Goal: Task Accomplishment & Management: Use online tool/utility

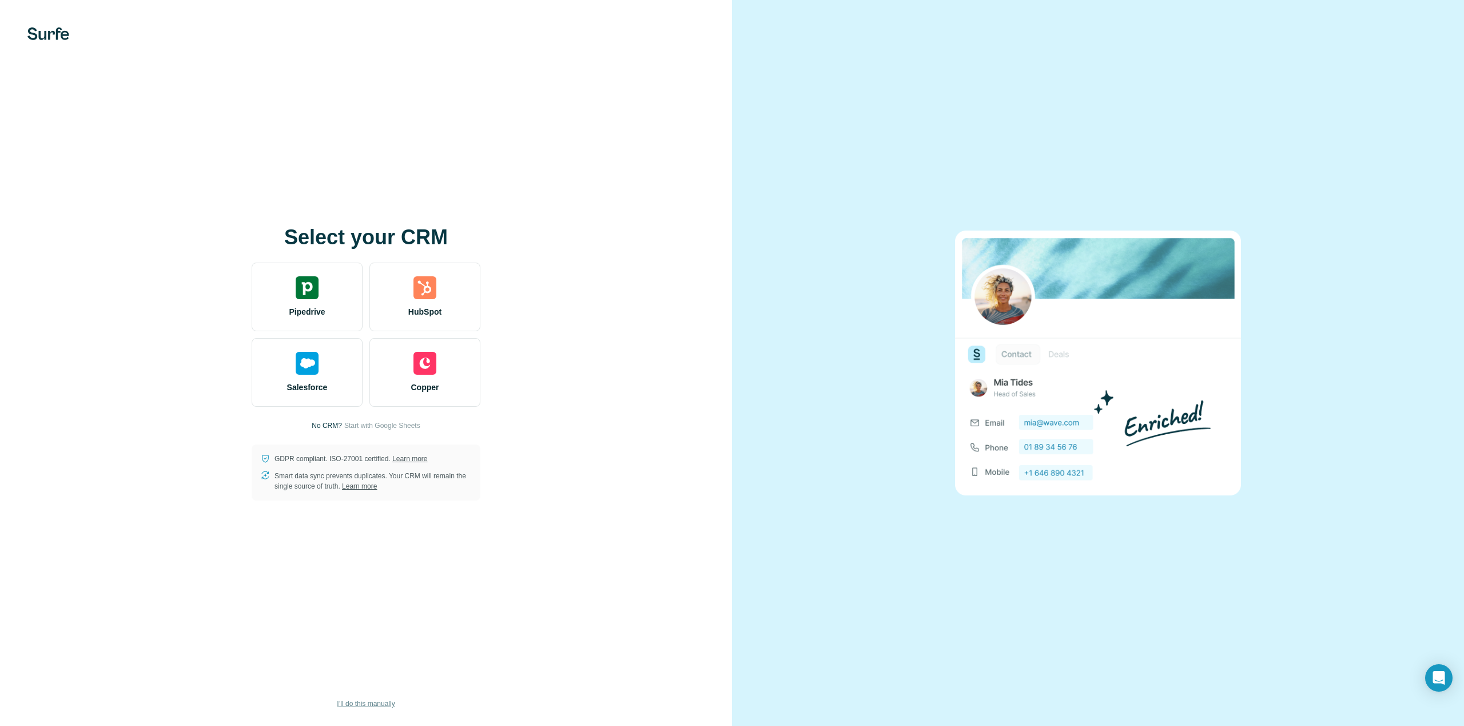
click at [375, 704] on span "I’ll do this manually" at bounding box center [366, 703] width 58 height 10
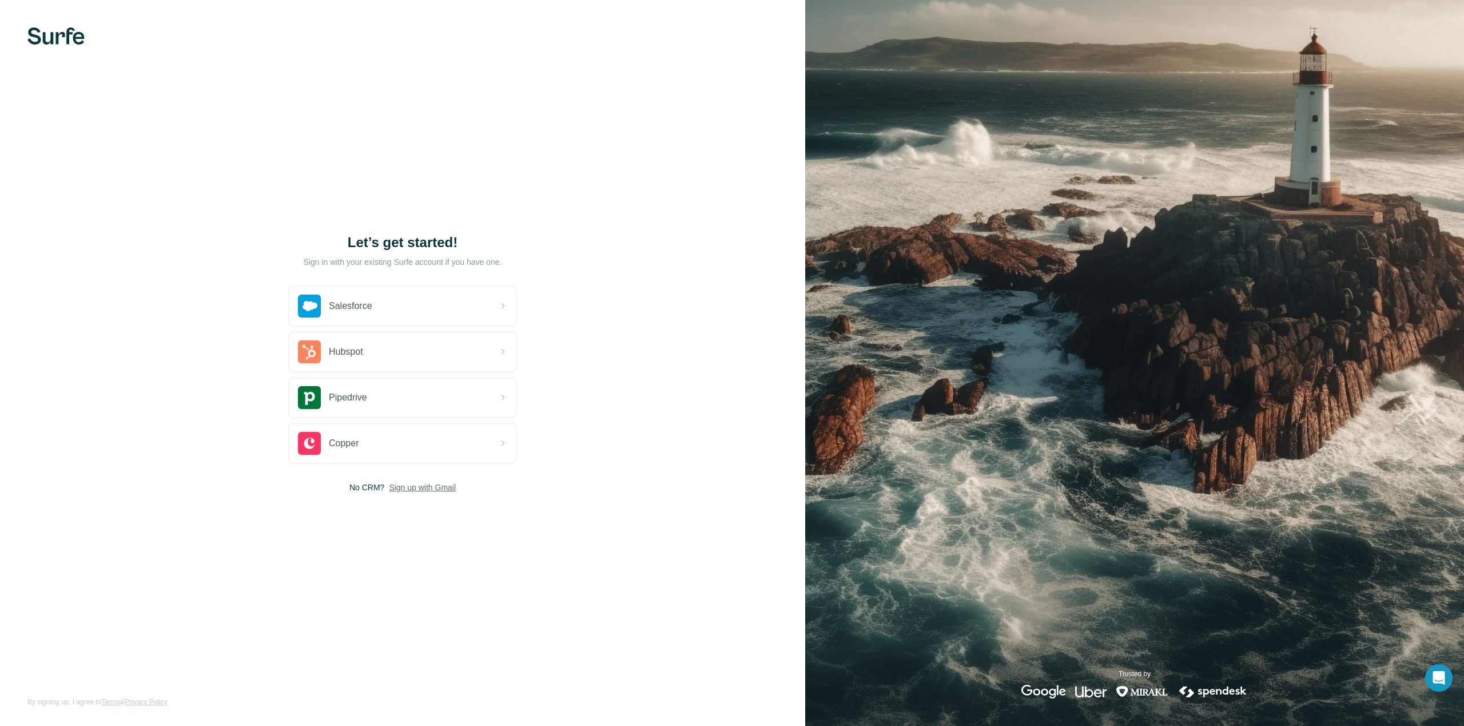
click at [428, 487] on span "Sign up with Gmail" at bounding box center [422, 487] width 67 height 11
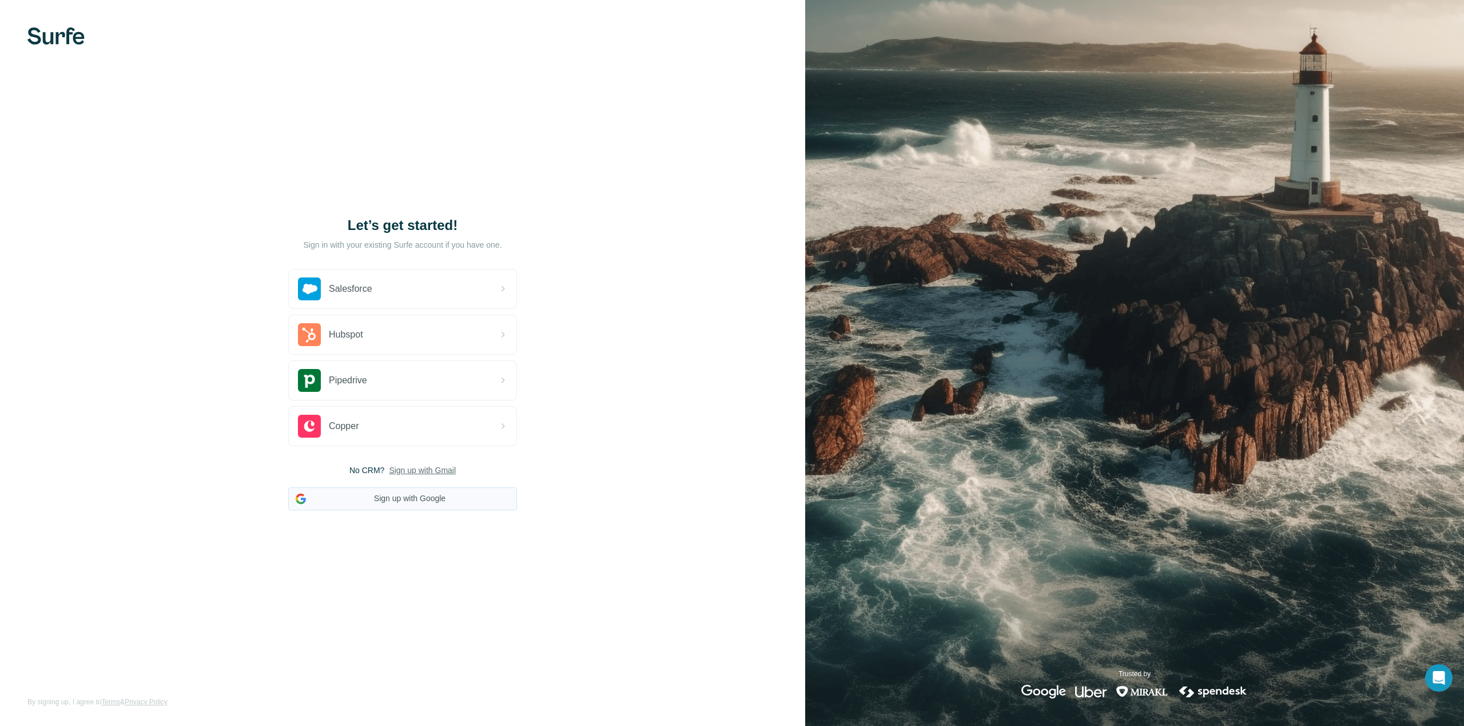
click at [426, 493] on button "Sign up with Google" at bounding box center [402, 498] width 229 height 23
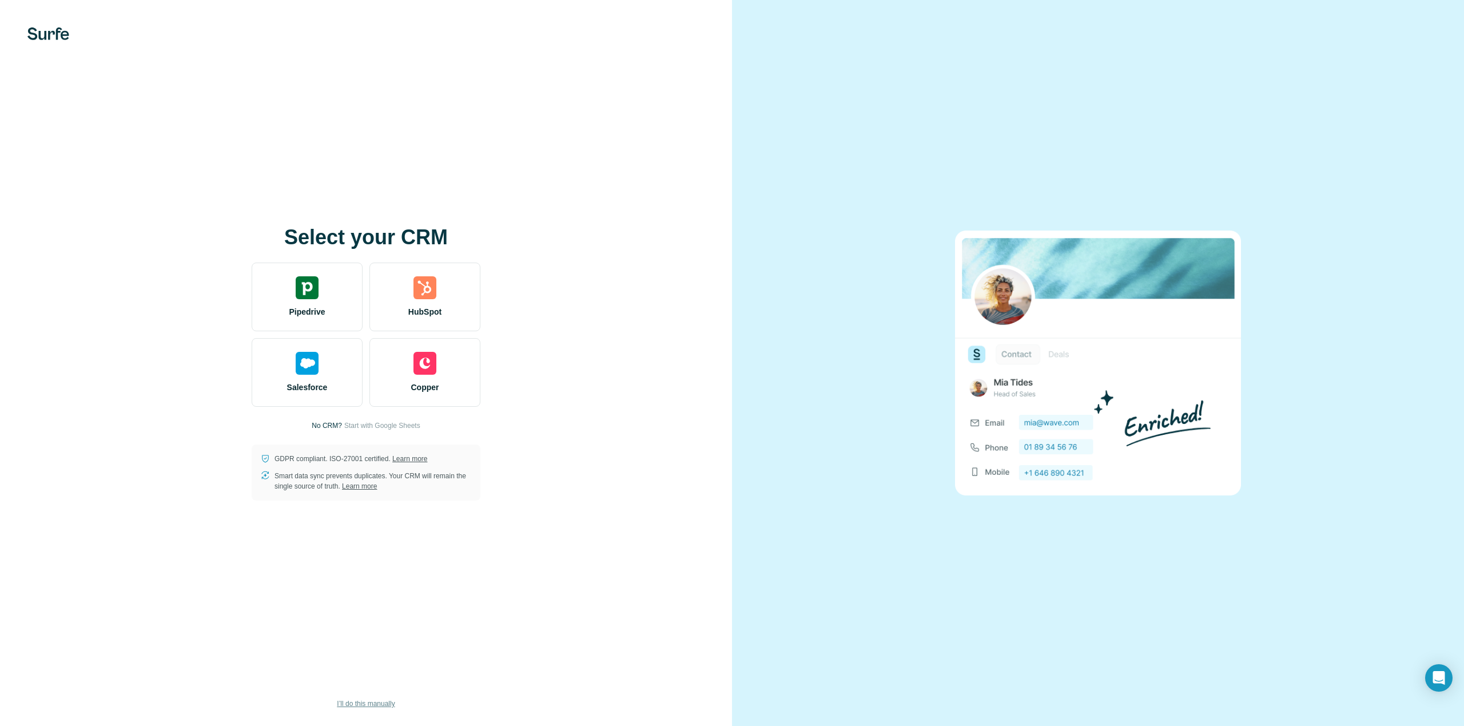
click at [374, 700] on span "I’ll do this manually" at bounding box center [366, 703] width 58 height 10
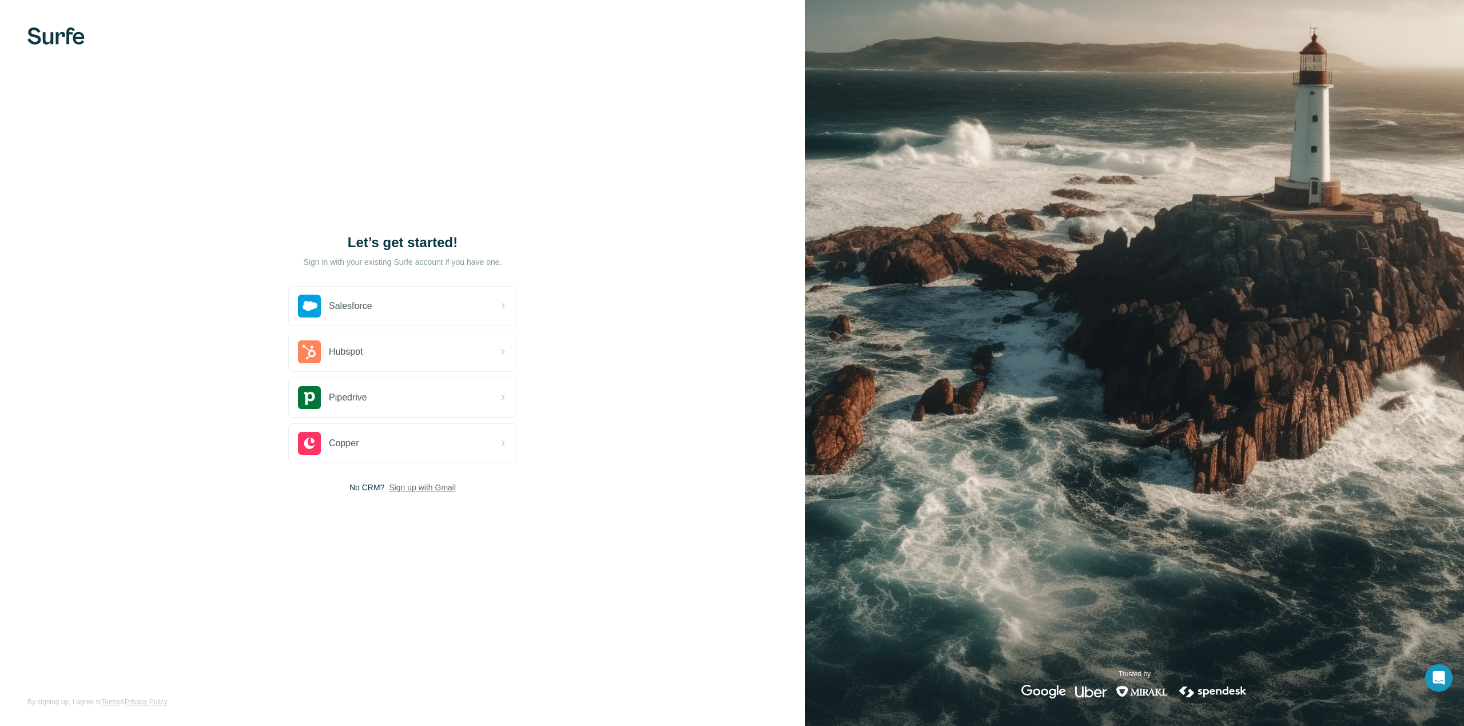
click at [407, 488] on span "Sign up with Gmail" at bounding box center [422, 487] width 67 height 11
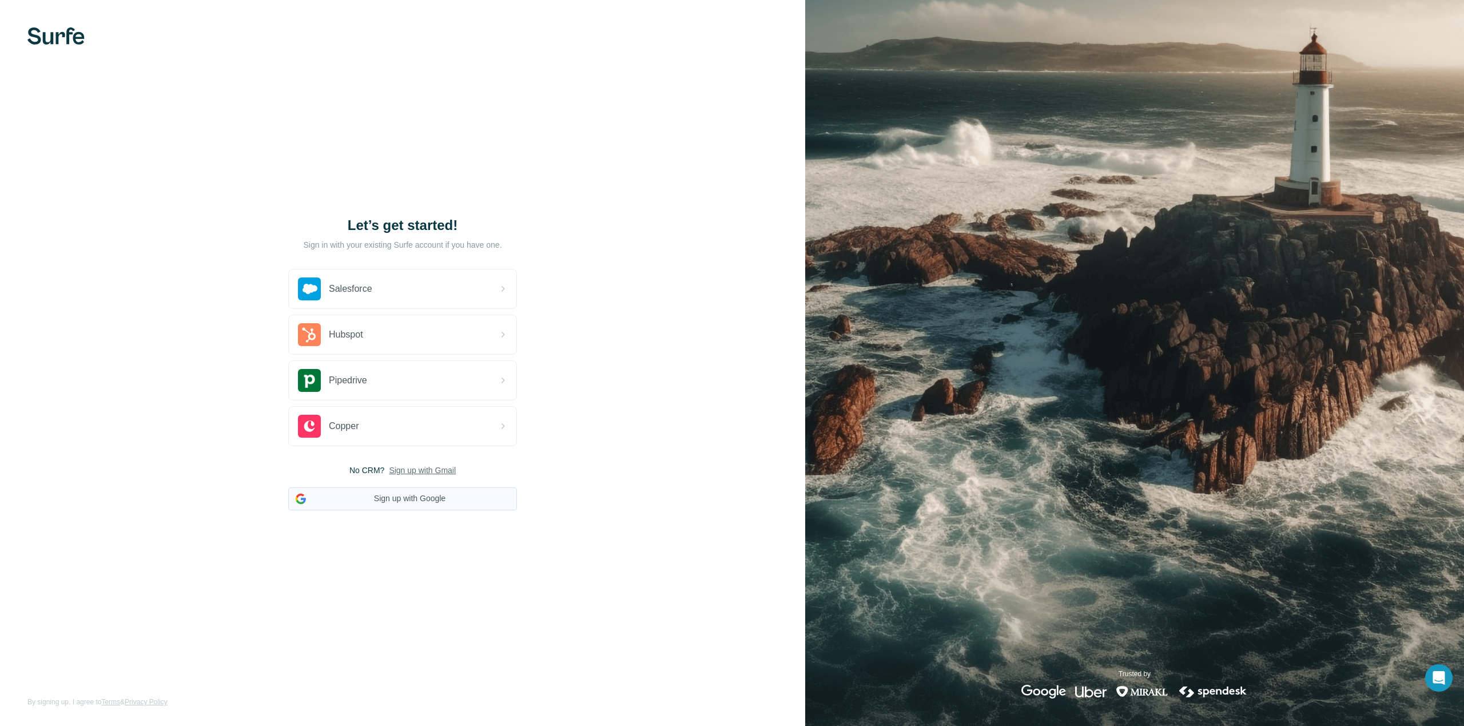
click at [411, 501] on button "Sign up with Google" at bounding box center [402, 498] width 229 height 23
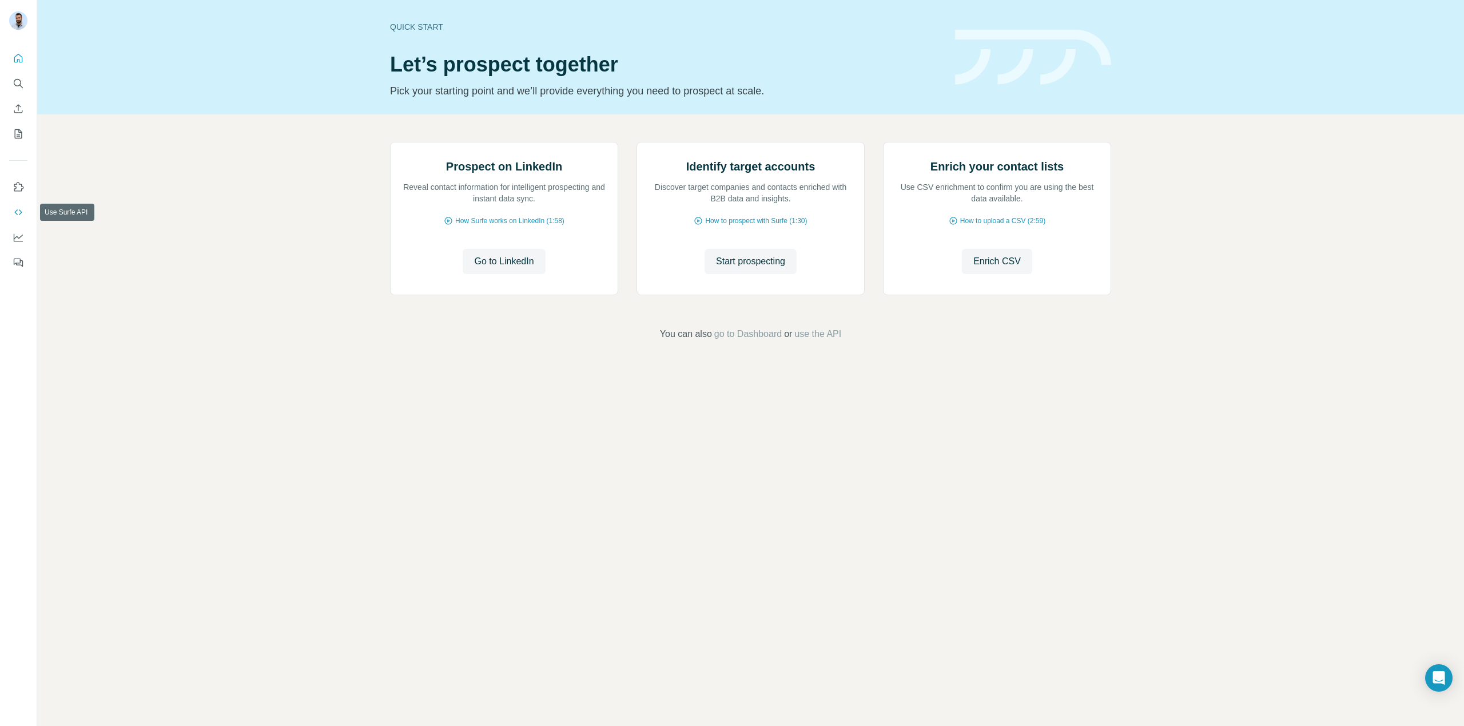
click at [14, 212] on icon "Use Surfe API" at bounding box center [18, 212] width 11 height 11
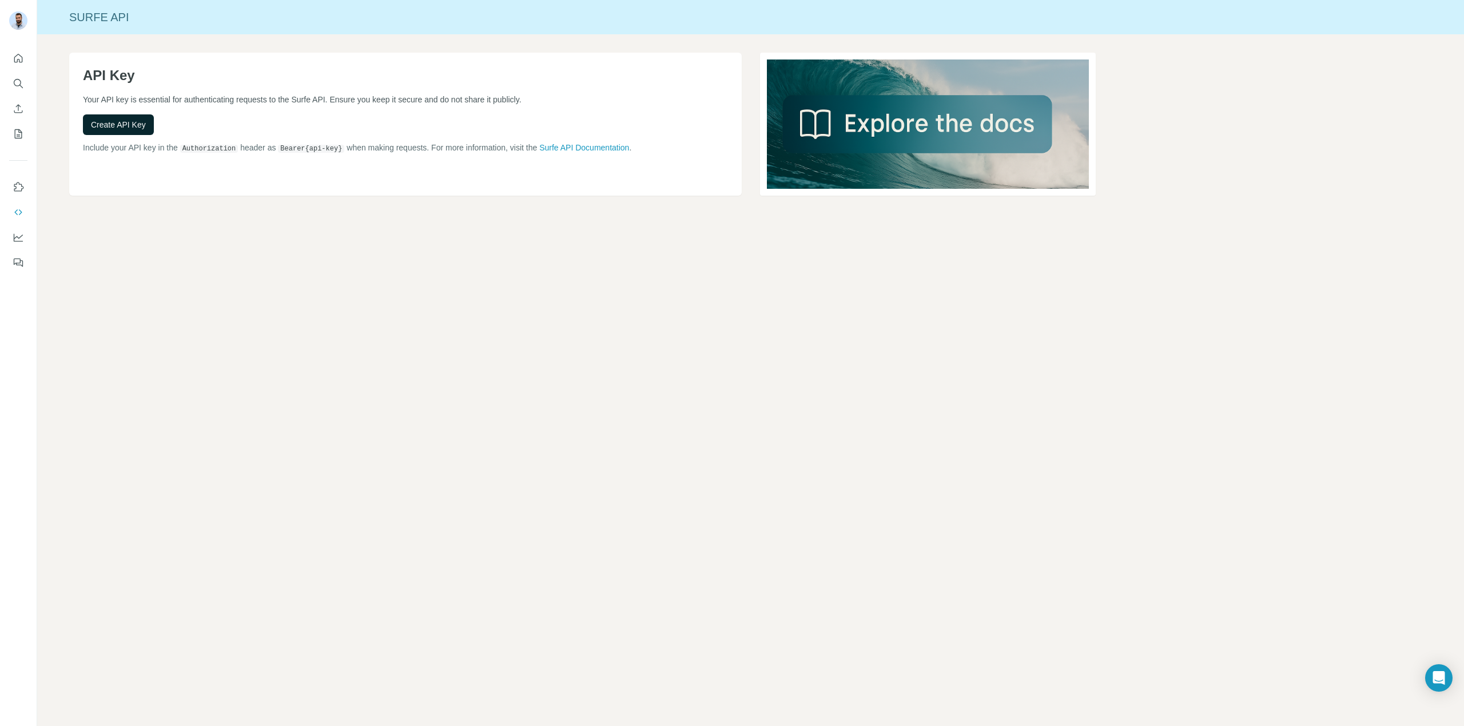
click at [120, 121] on span "Create API Key" at bounding box center [118, 124] width 55 height 11
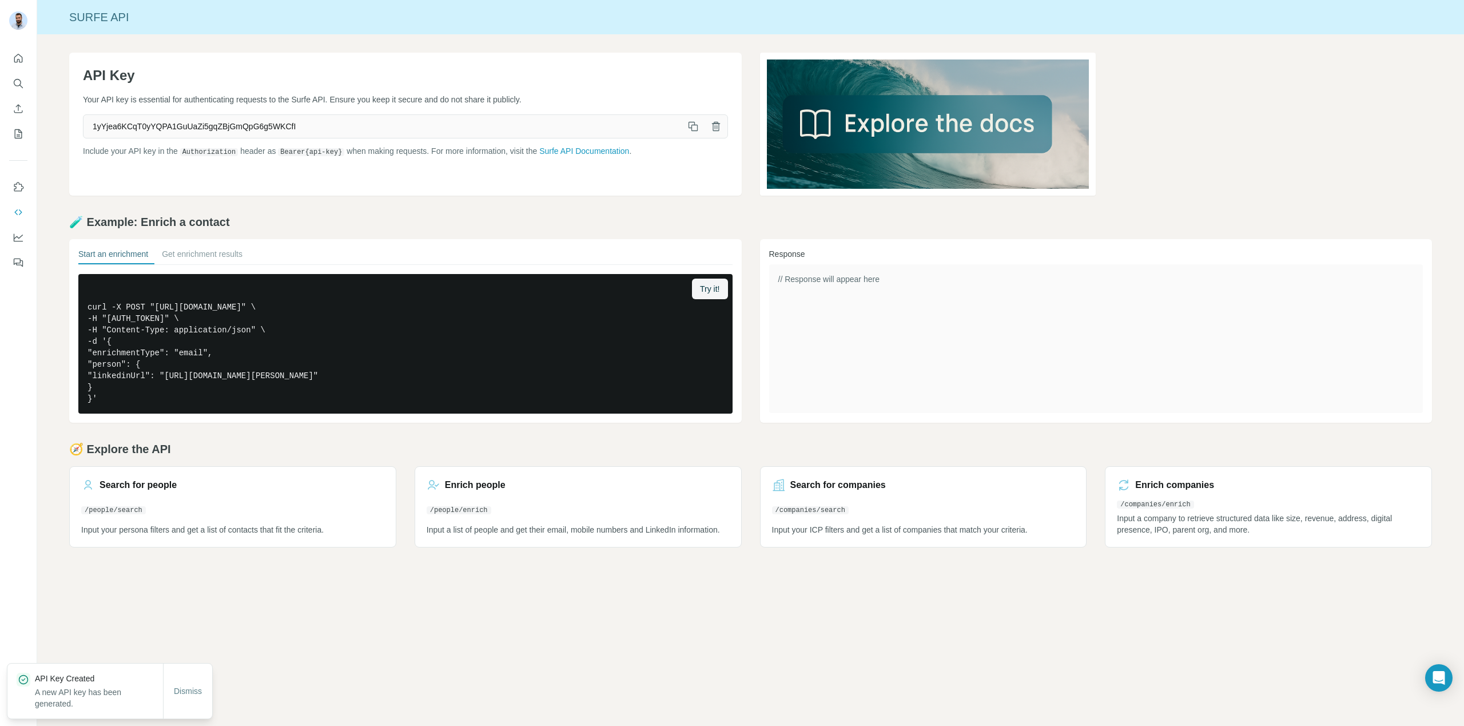
click at [262, 127] on span "1yYjea6KCqT0yYQPA1GuUaZi5gqZBjGmQpG6g5WKCfI" at bounding box center [383, 126] width 598 height 21
copy span "1yYjea6KCqT0yYQPA1GuUaZi5gqZBjGmQpG6g5WKCfI"
